Goal: Information Seeking & Learning: Learn about a topic

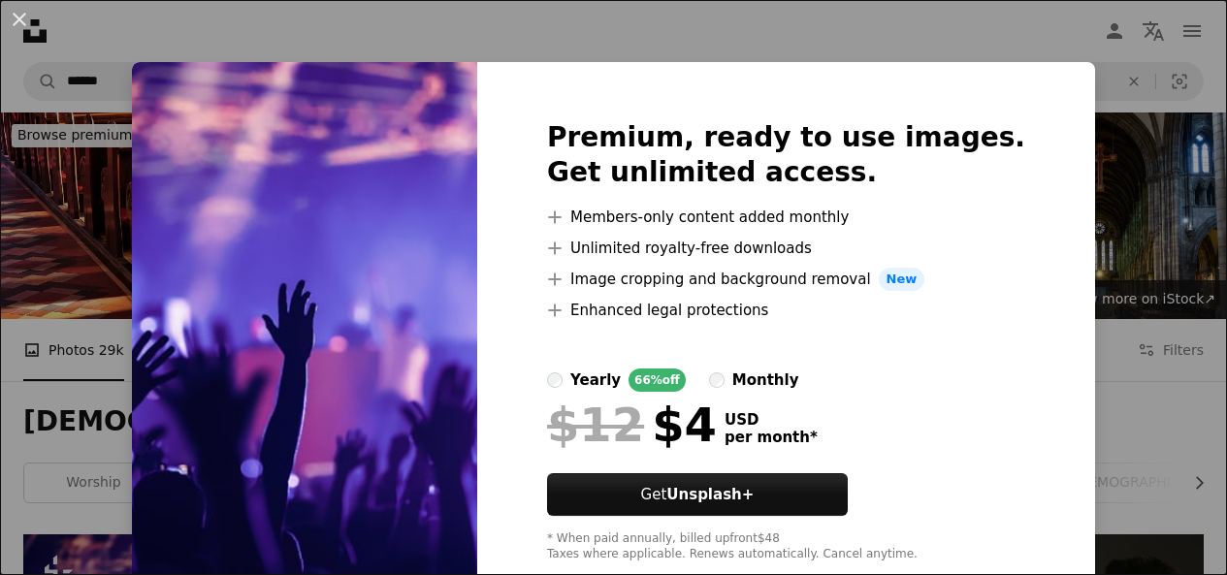
scroll to position [537, 0]
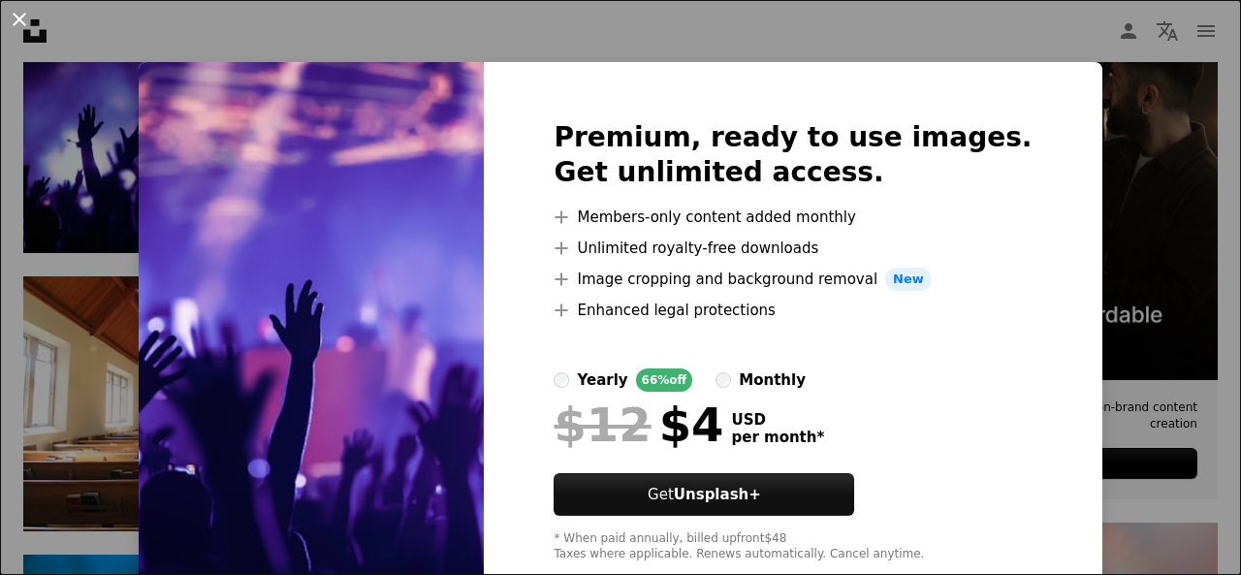
click at [16, 16] on button "An X shape" at bounding box center [19, 19] width 23 height 23
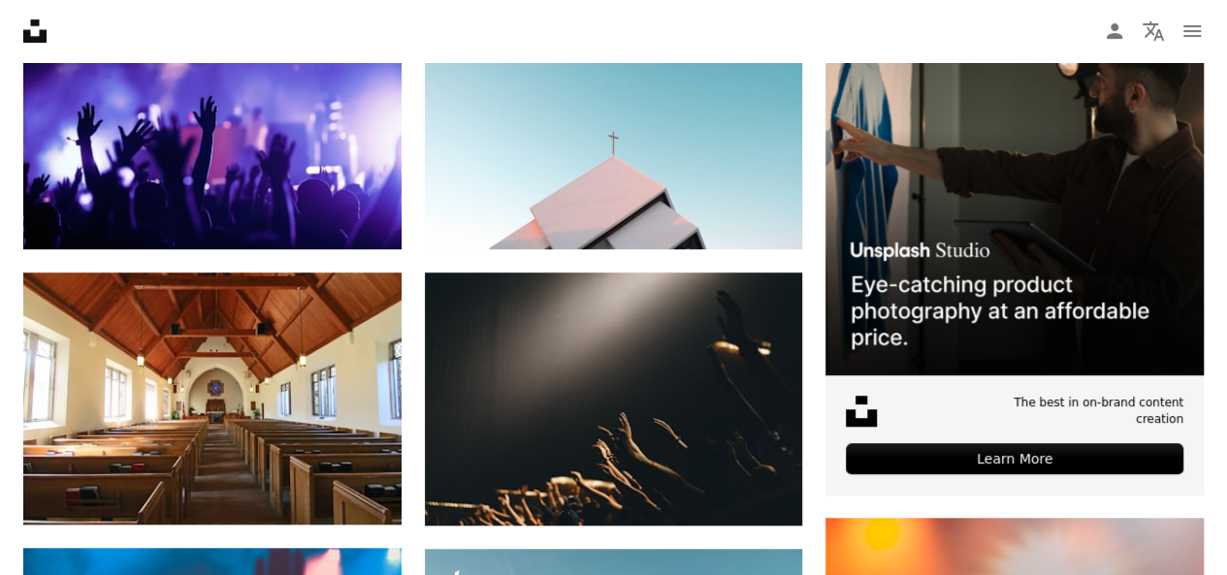
click at [16, 16] on icon "Unsplash logo Unsplash Home" at bounding box center [35, 31] width 39 height 39
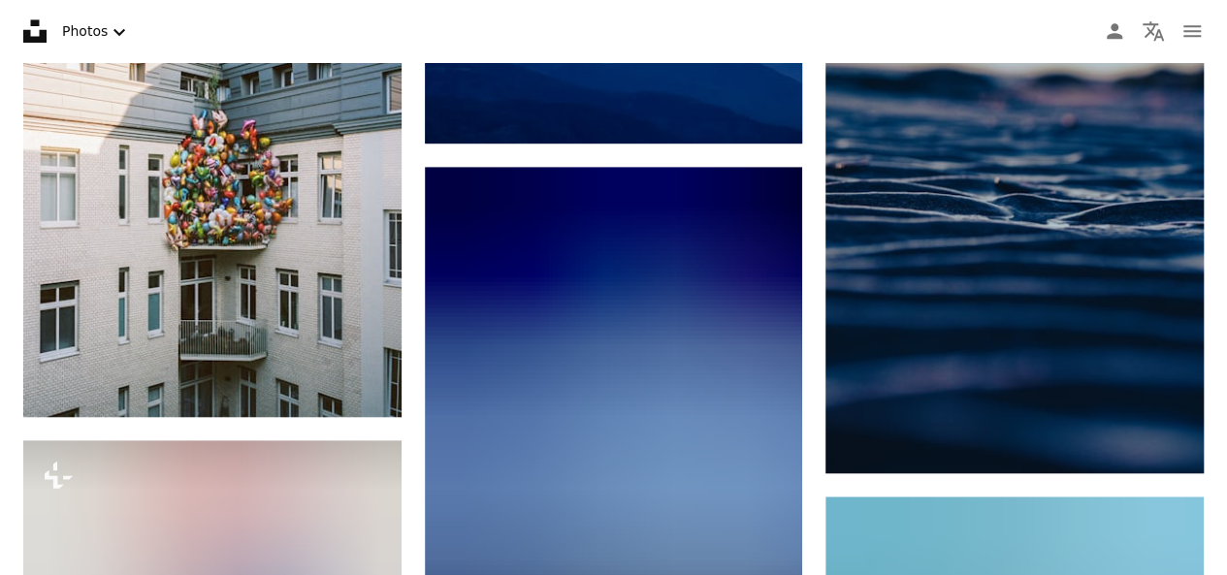
scroll to position [682, 0]
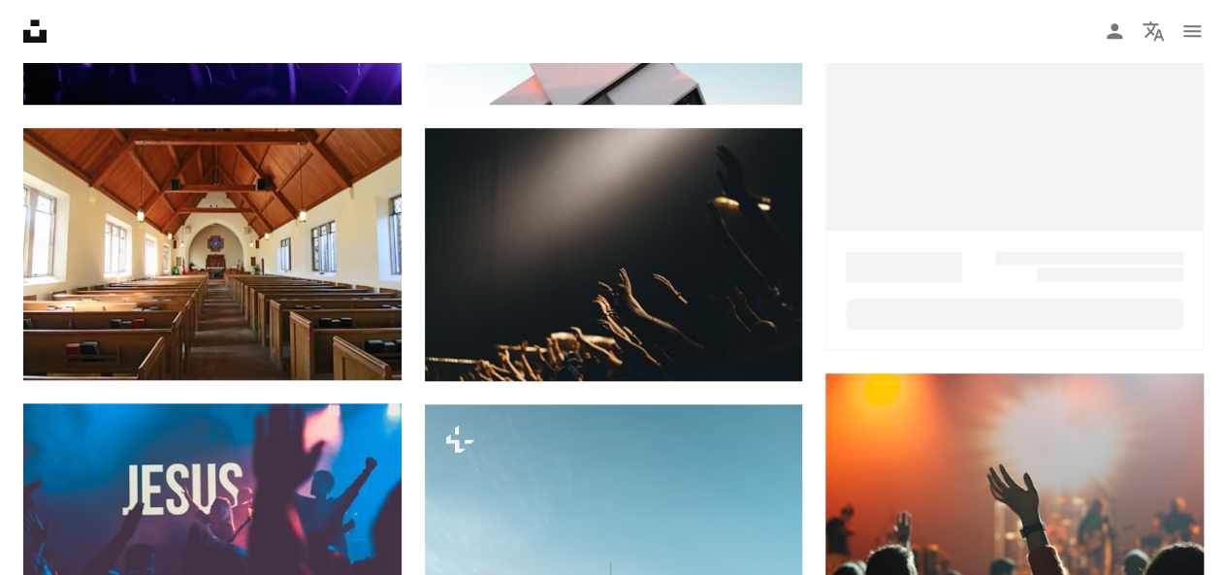
scroll to position [537, 0]
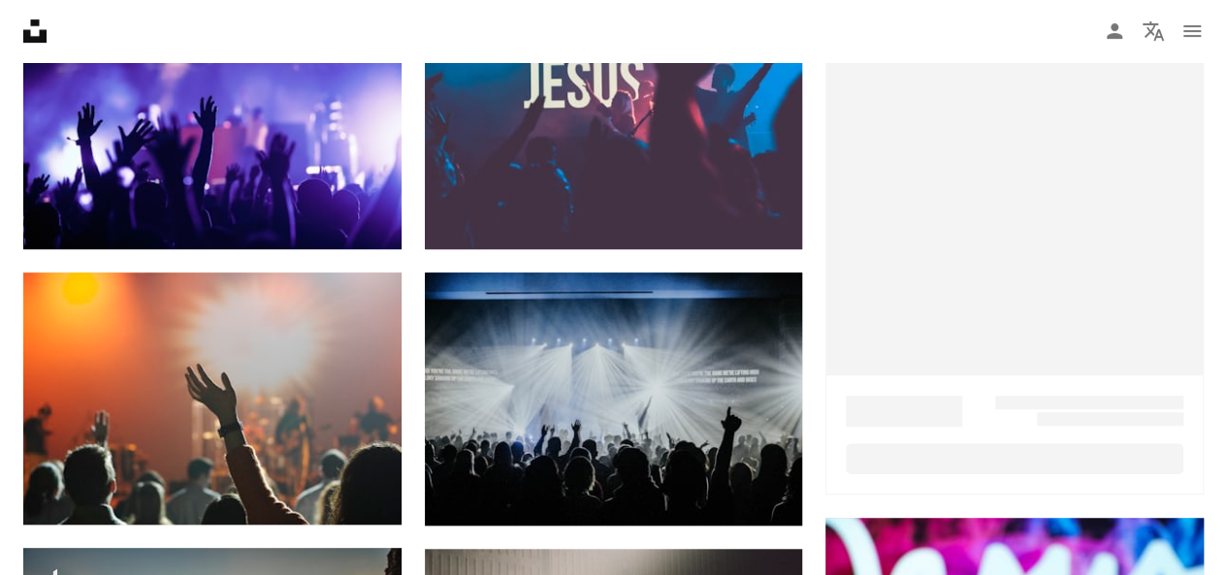
scroll to position [353, 0]
